Goal: Task Accomplishment & Management: Manage account settings

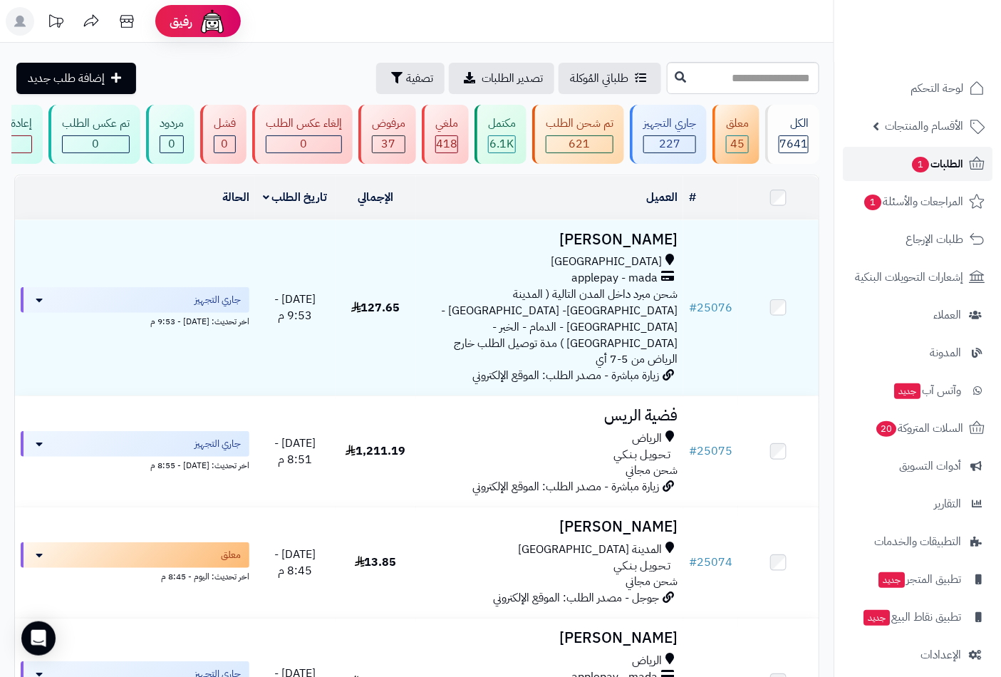
click at [938, 164] on span "الطلبات 1" at bounding box center [937, 164] width 53 height 20
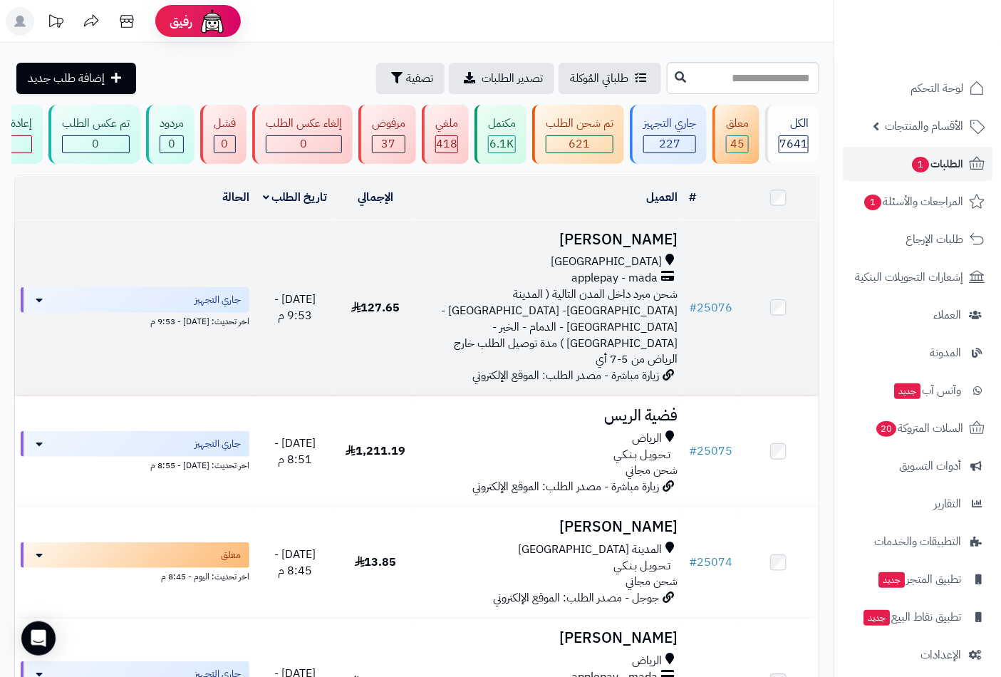
click at [629, 367] on span "زيارة مباشرة - مصدر الطلب: الموقع الإلكتروني" at bounding box center [566, 375] width 187 height 17
click at [633, 279] on span "applepay - mada" at bounding box center [615, 278] width 86 height 16
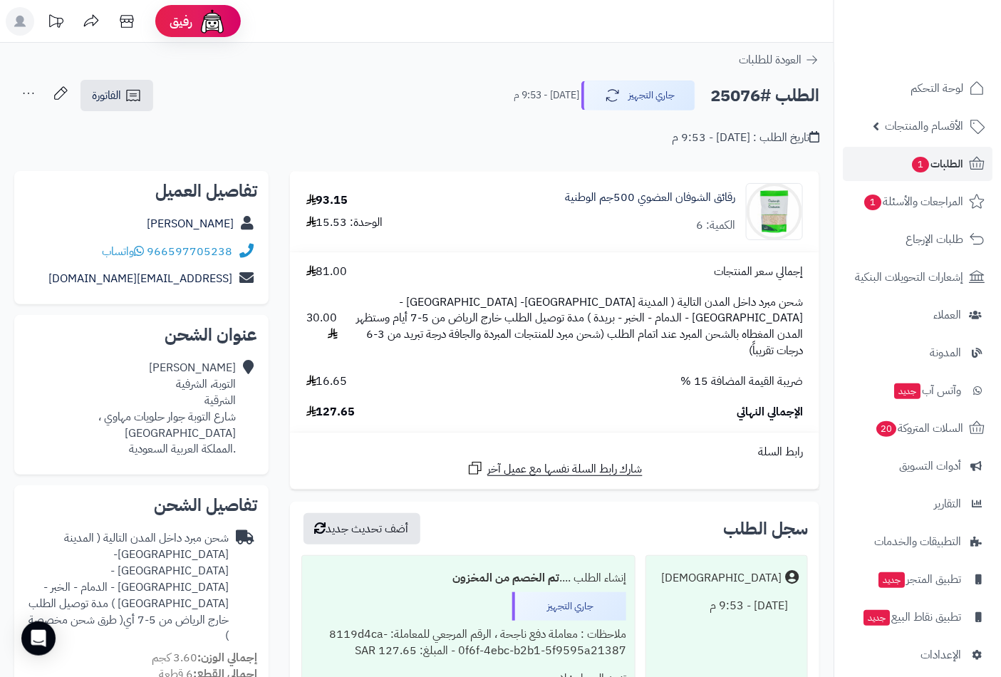
click at [642, 248] on td "رقائق الشوفان العضوي 500جم الوطنية الكمية: 6" at bounding box center [633, 212] width 371 height 80
click at [104, 139] on div "تاريخ الطلب : اليوم - 9:53 م" at bounding box center [416, 129] width 805 height 33
click at [110, 91] on span "الفاتورة" at bounding box center [106, 95] width 29 height 17
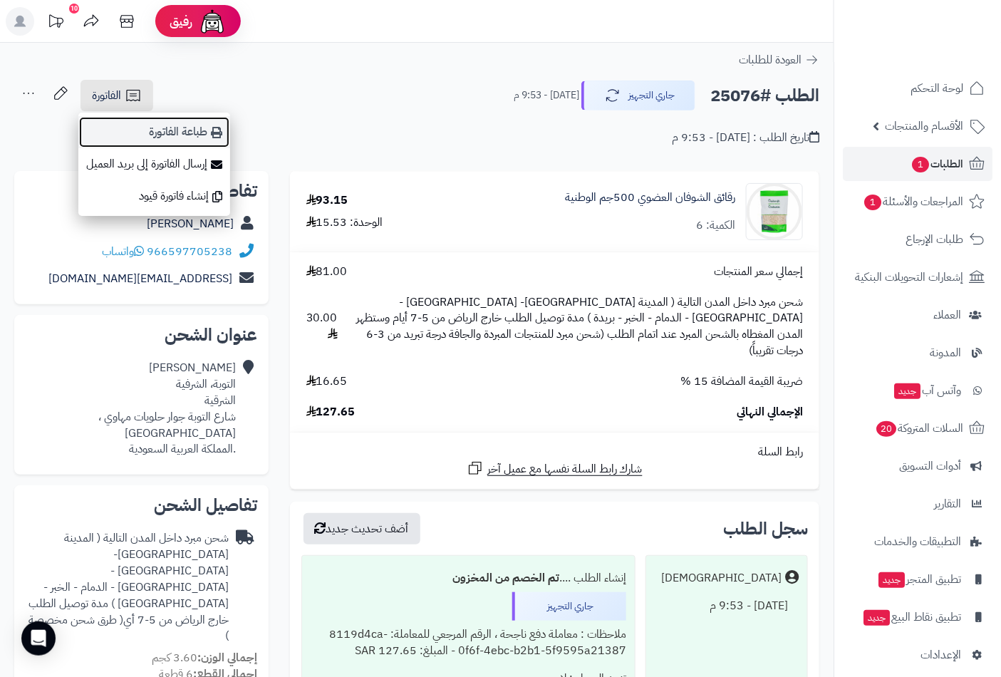
click at [197, 133] on link "طباعة الفاتورة" at bounding box center [154, 132] width 152 height 32
